Goal: Navigation & Orientation: Find specific page/section

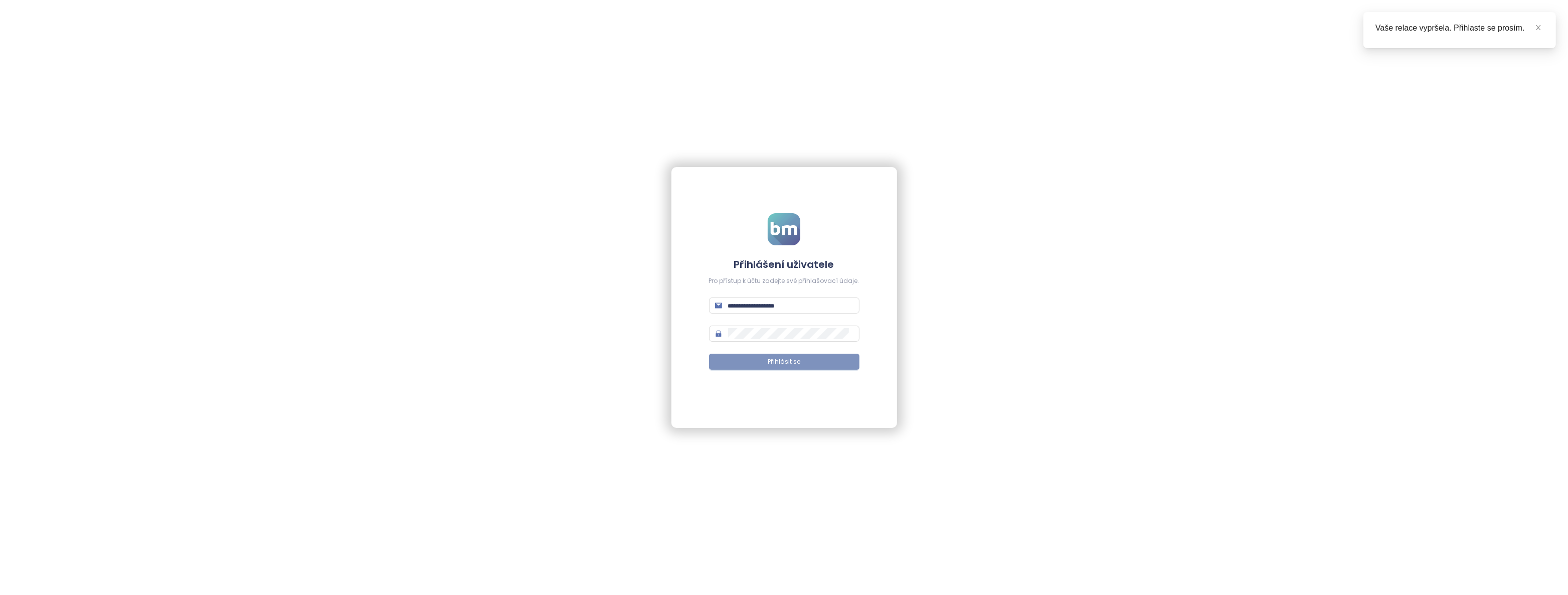
type input "**********"
click at [788, 363] on span "Přihlásit se" at bounding box center [784, 362] width 33 height 10
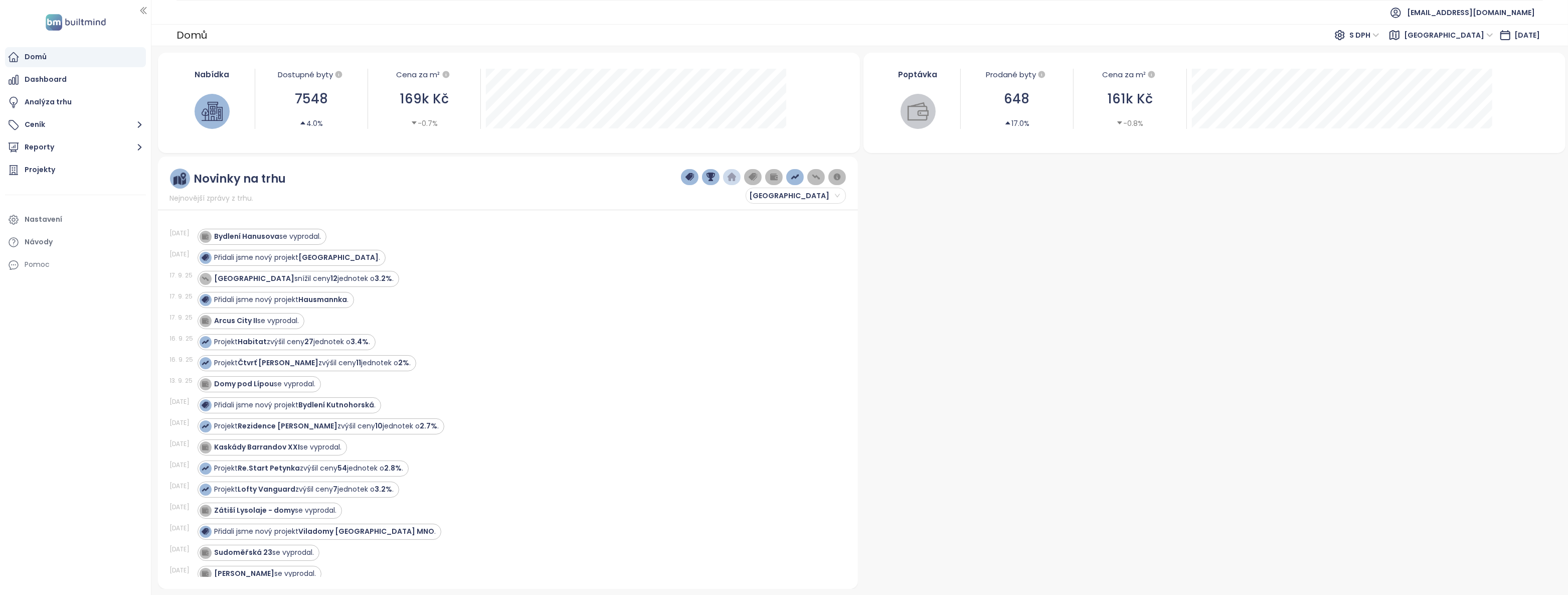
drag, startPoint x: 58, startPoint y: 60, endPoint x: 89, endPoint y: 70, distance: 32.6
click at [58, 60] on div "Domů" at bounding box center [75, 57] width 141 height 20
click at [69, 104] on div "Analýza trhu" at bounding box center [47, 102] width 47 height 13
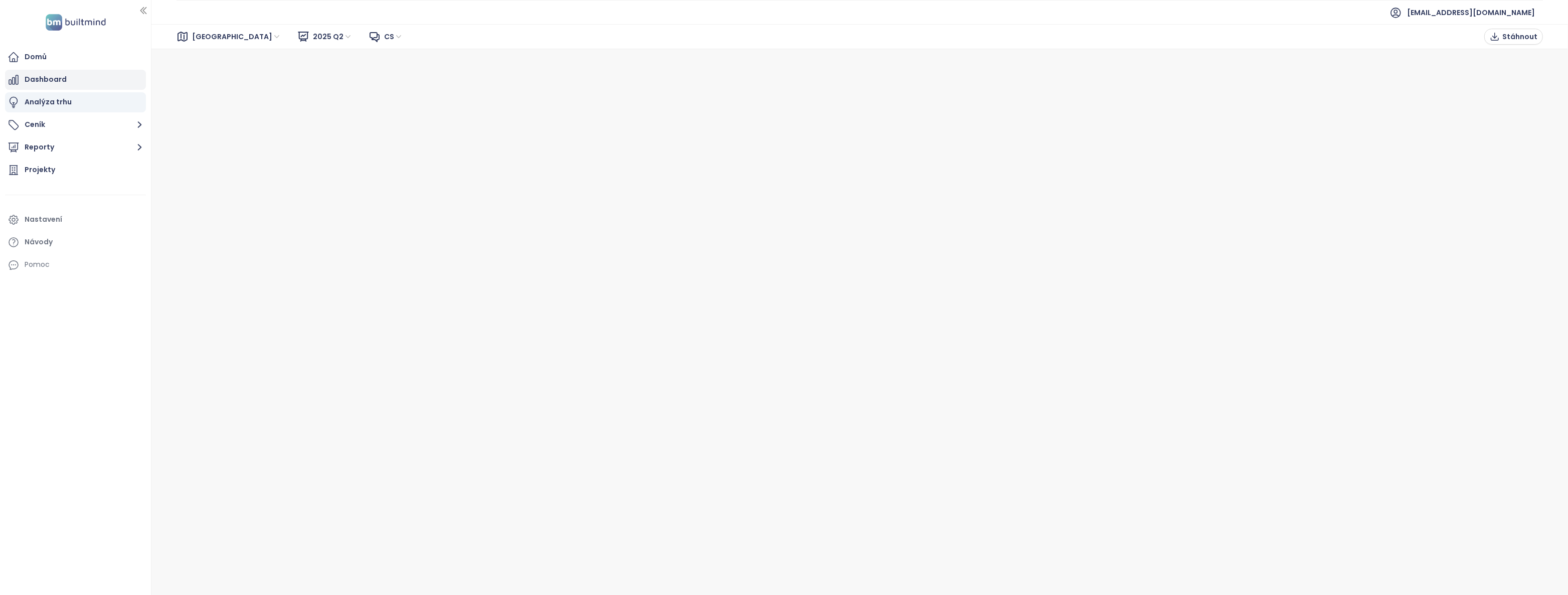
click at [52, 80] on div "Dashboard" at bounding box center [45, 79] width 42 height 13
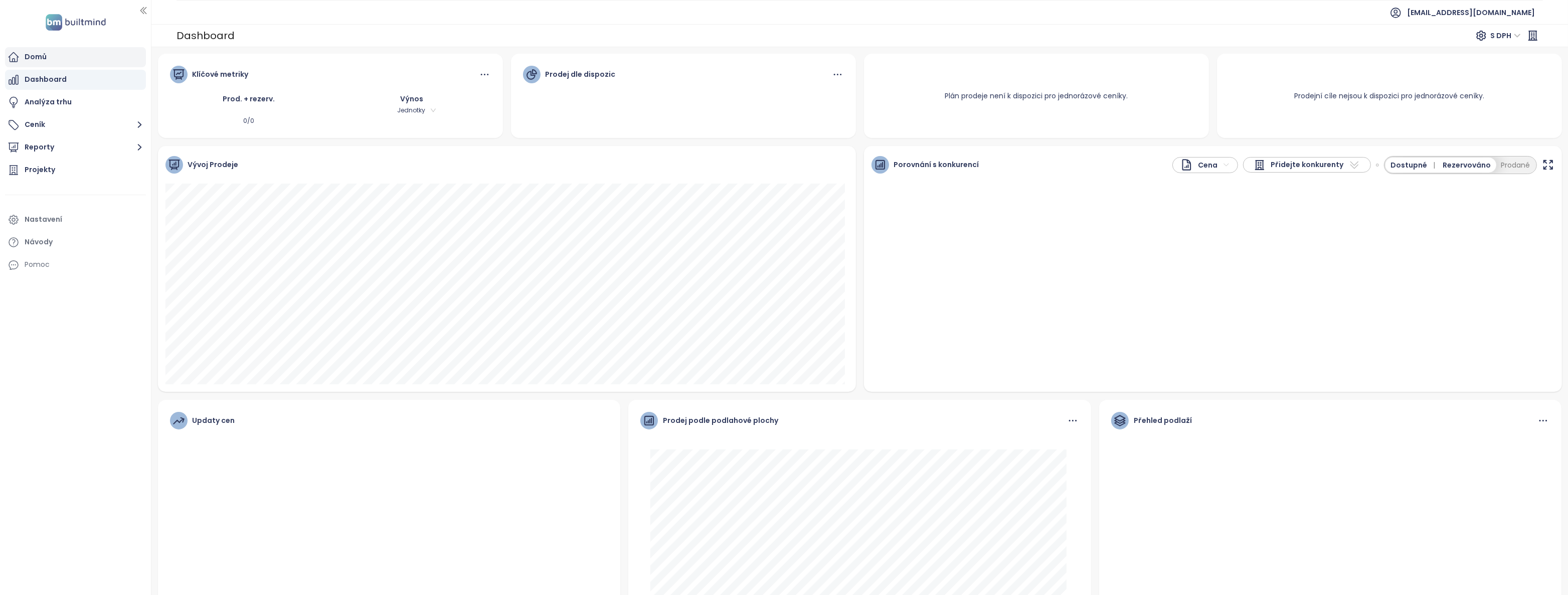
click at [48, 59] on div "Domů" at bounding box center [75, 57] width 141 height 20
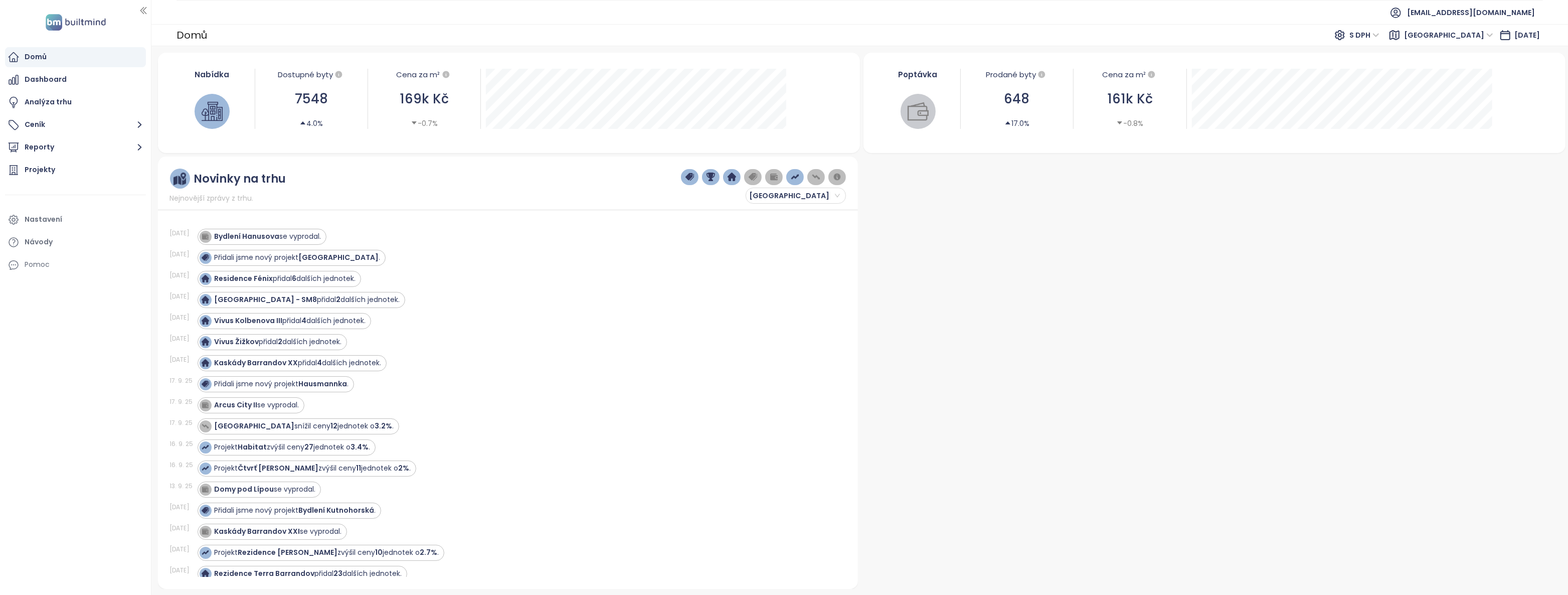
click at [243, 192] on span "Nejnovější zprávy z trhu." at bounding box center [212, 198] width 84 height 11
click at [50, 148] on button "Reporty" at bounding box center [75, 147] width 141 height 20
click at [46, 196] on div "Projekty" at bounding box center [40, 191] width 30 height 13
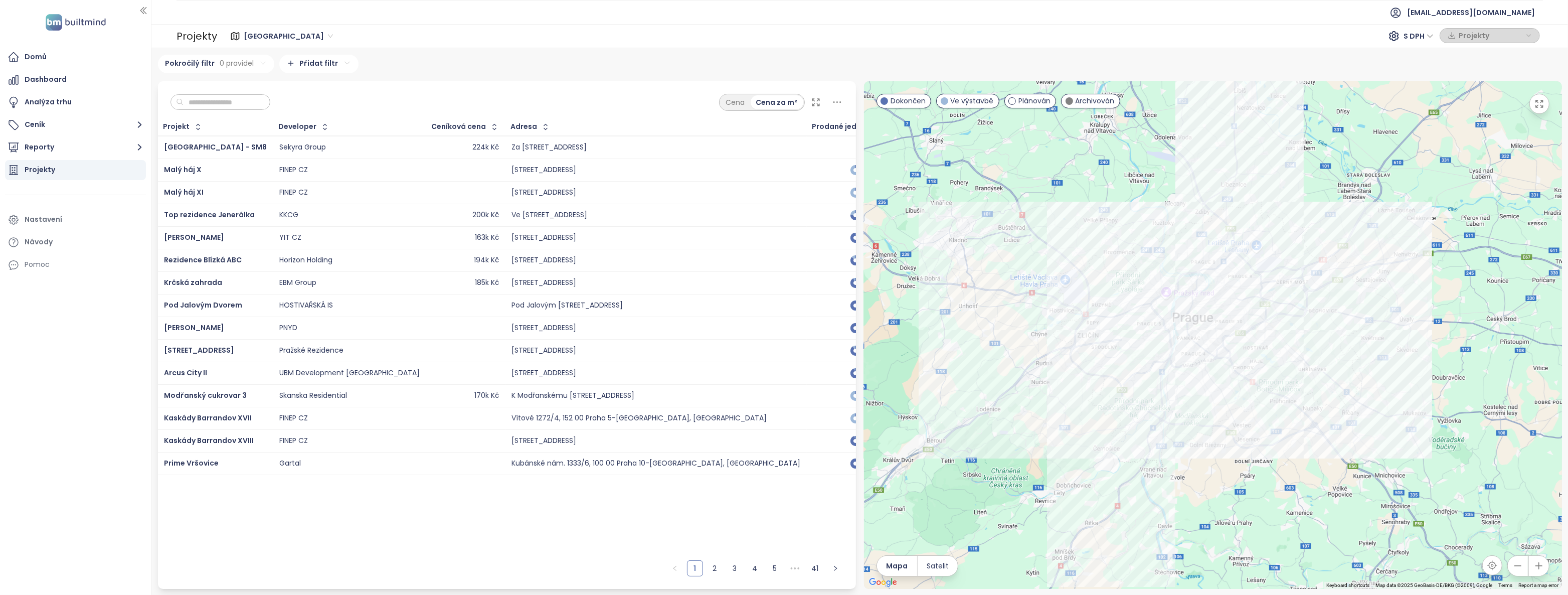
click at [228, 103] on input "text" at bounding box center [224, 102] width 81 height 15
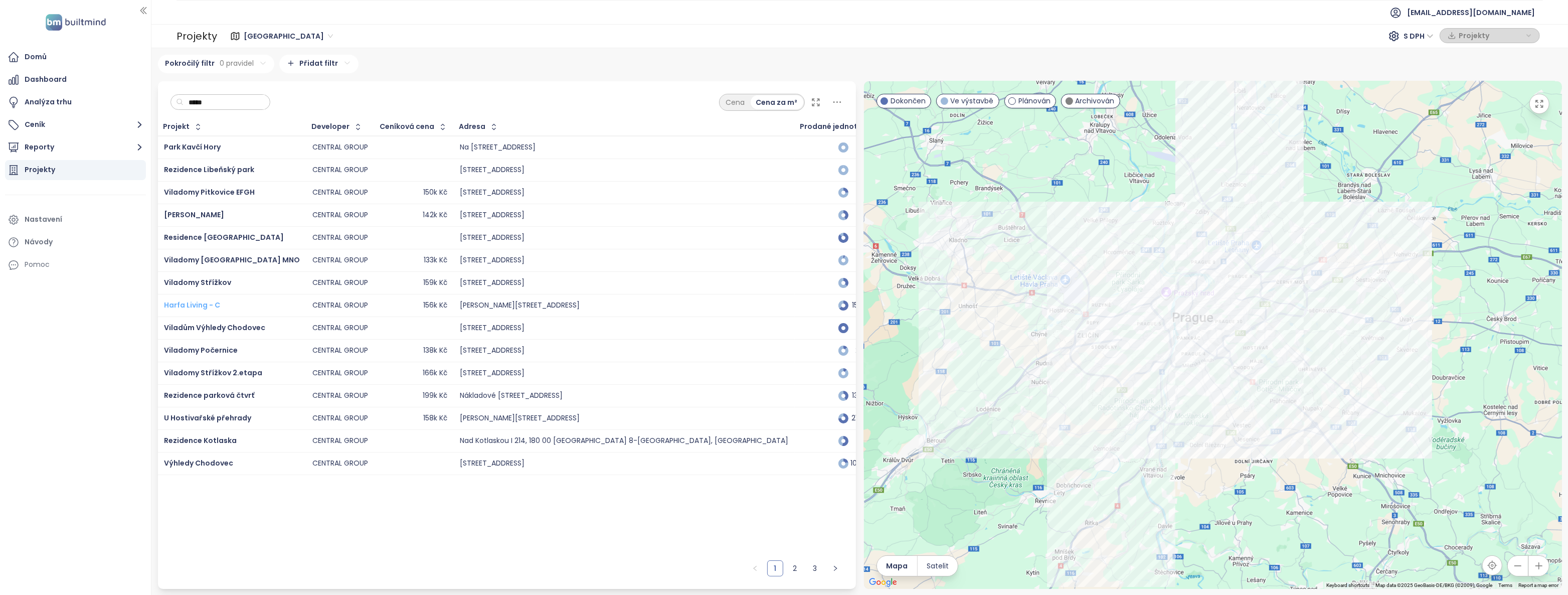
type input "*****"
click at [193, 304] on span "Harfa Living - C" at bounding box center [192, 305] width 56 height 10
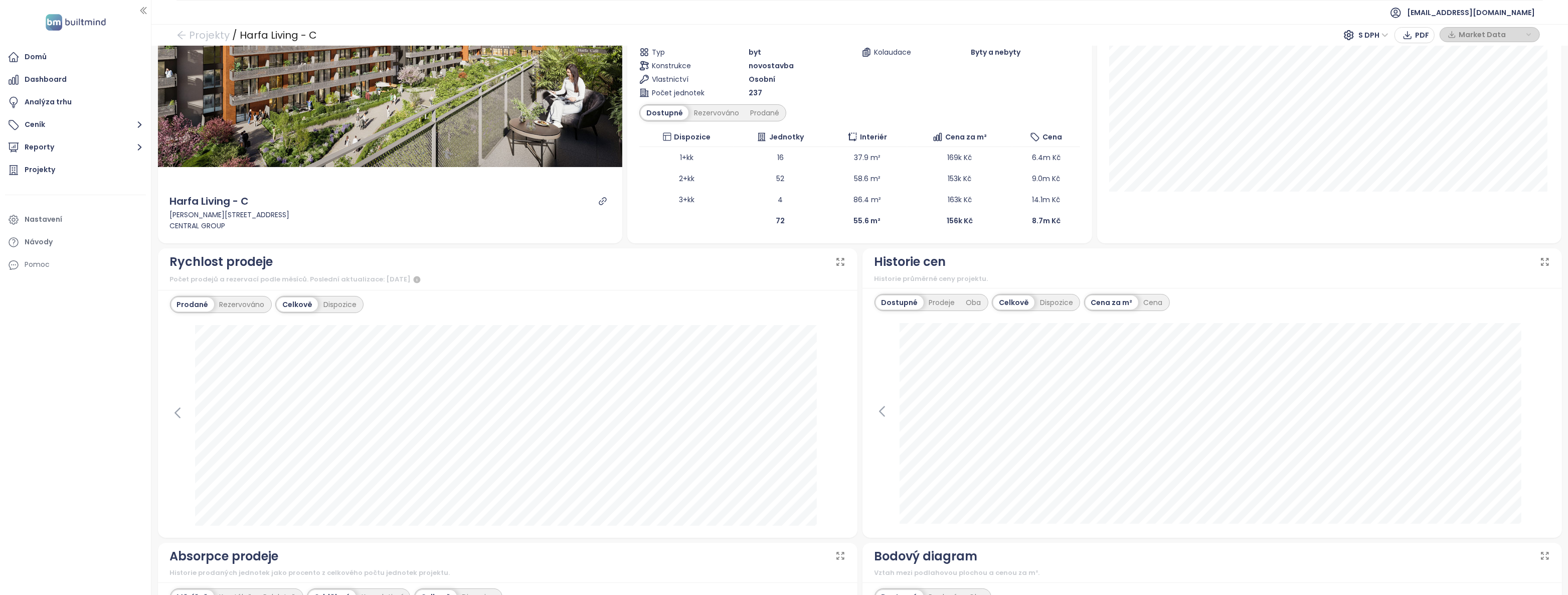
scroll to position [182, 0]
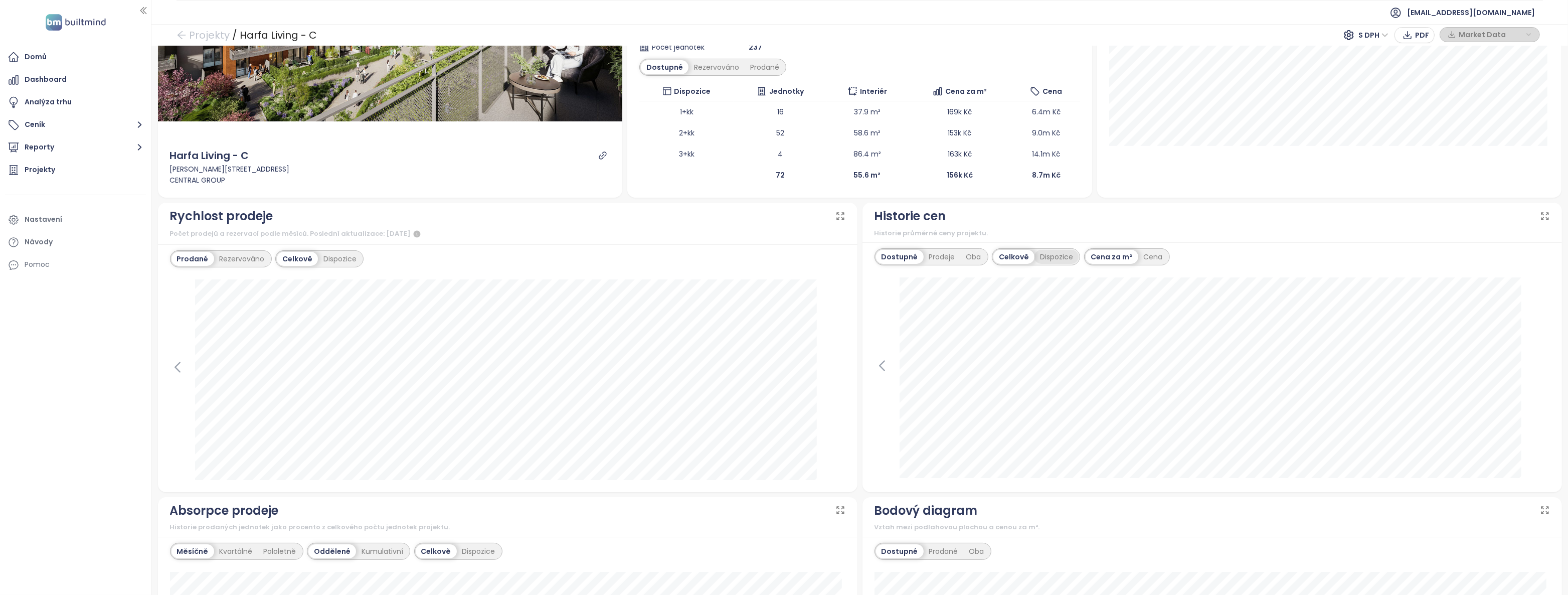
click at [1045, 253] on div "Dispozice" at bounding box center [1056, 256] width 44 height 14
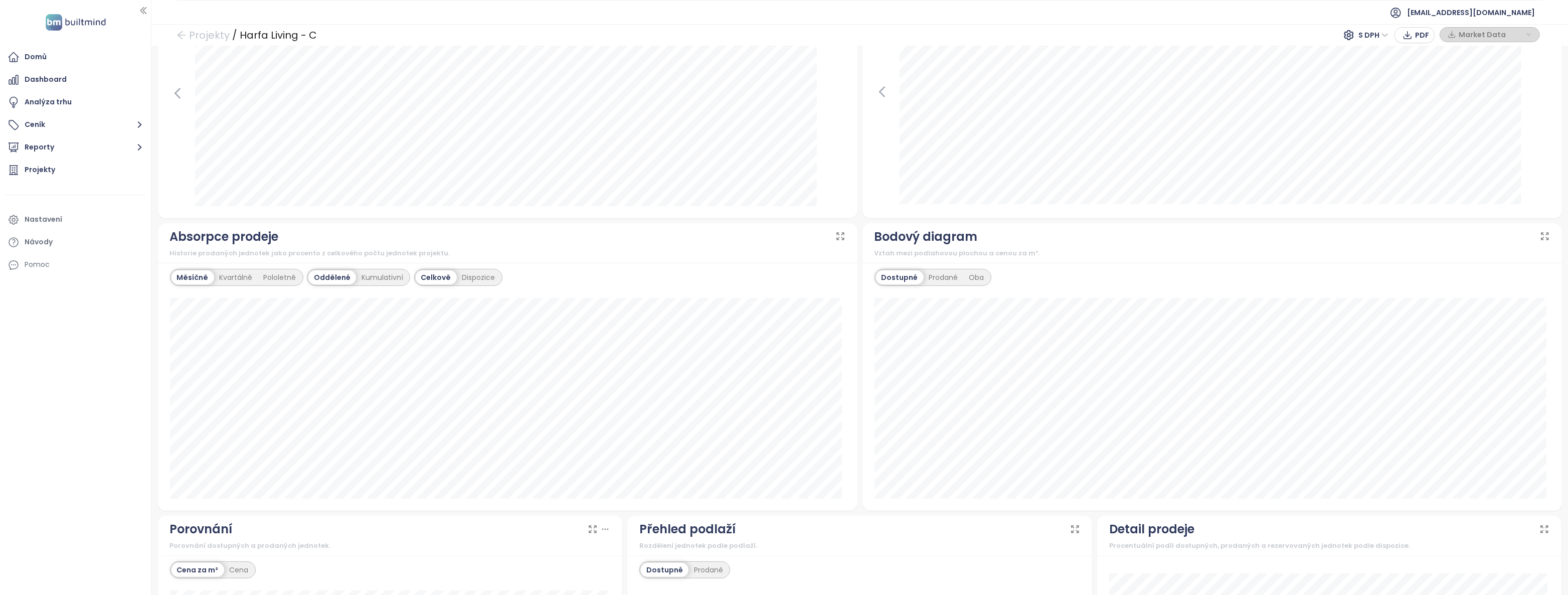
scroll to position [0, 0]
